Goal: Information Seeking & Learning: Learn about a topic

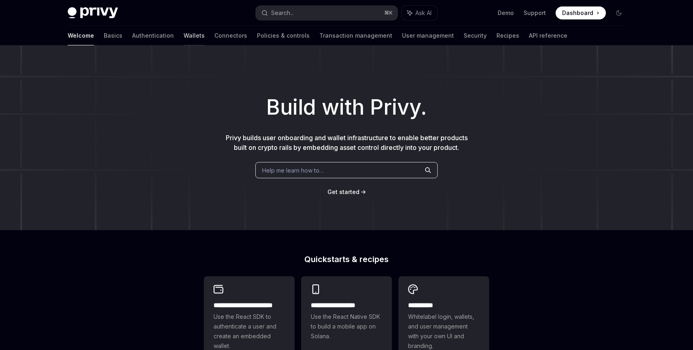
click at [184, 33] on link "Wallets" at bounding box center [194, 35] width 21 height 19
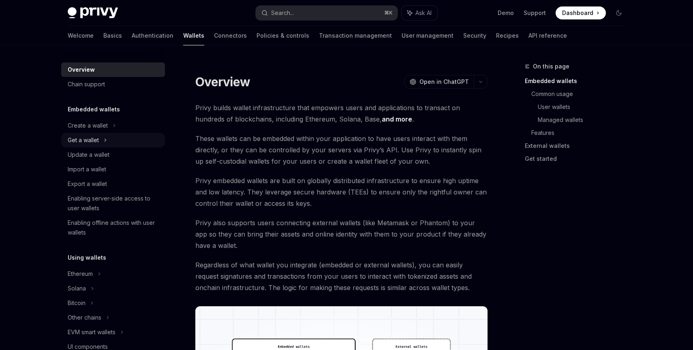
scroll to position [283, 0]
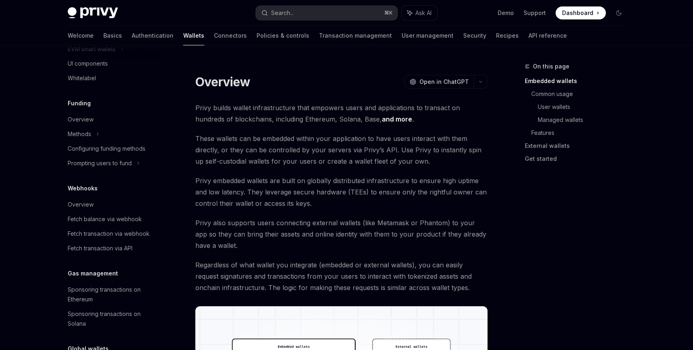
click at [90, 125] on link "Overview" at bounding box center [113, 119] width 104 height 15
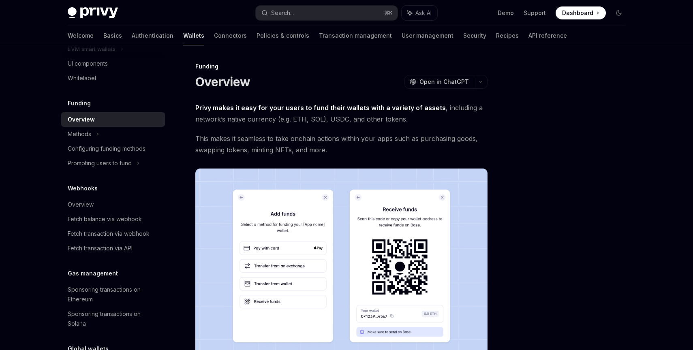
type textarea "*"
